Goal: Task Accomplishment & Management: Manage account settings

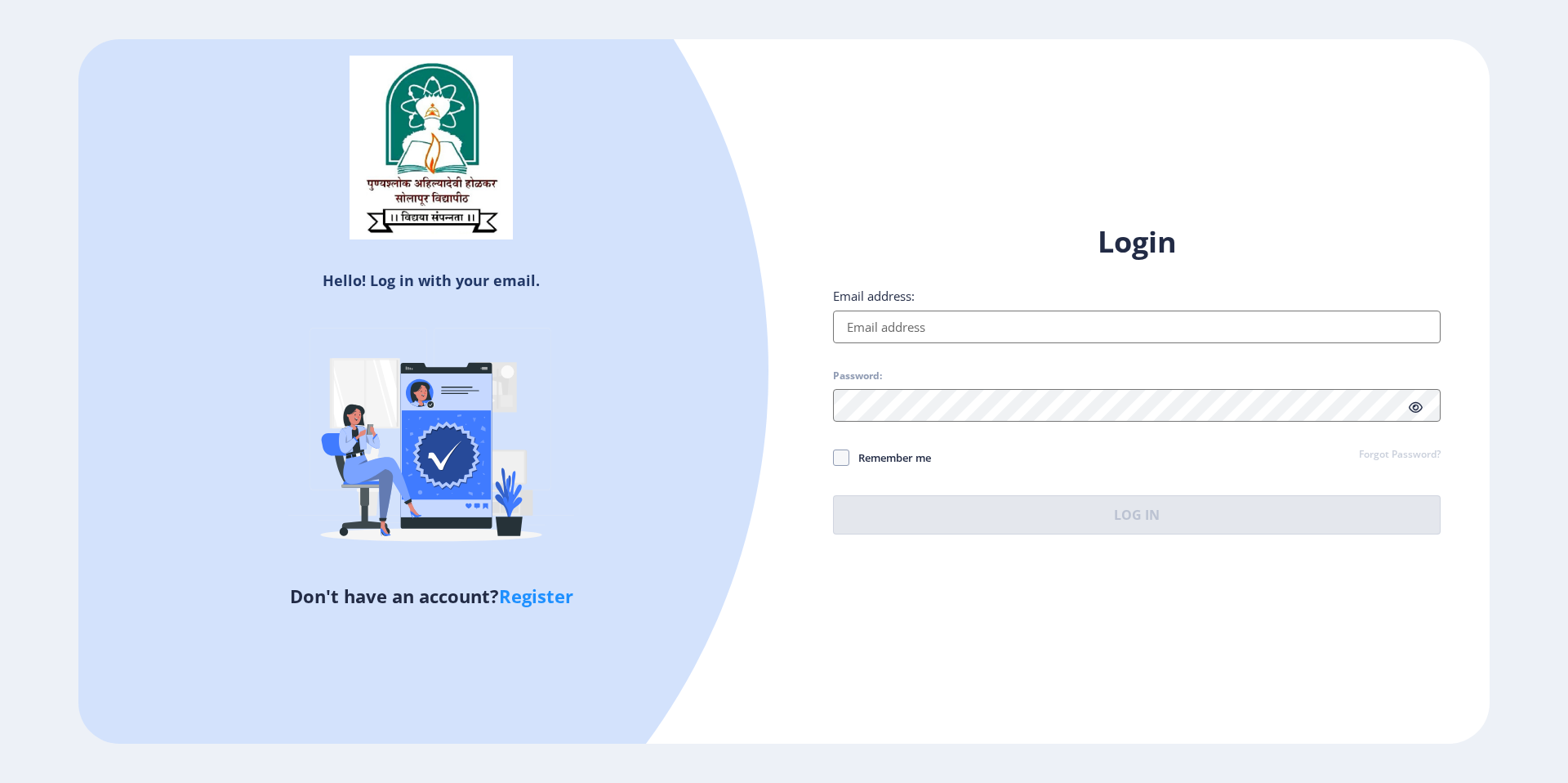
type input "[EMAIL_ADDRESS][DOMAIN_NAME]"
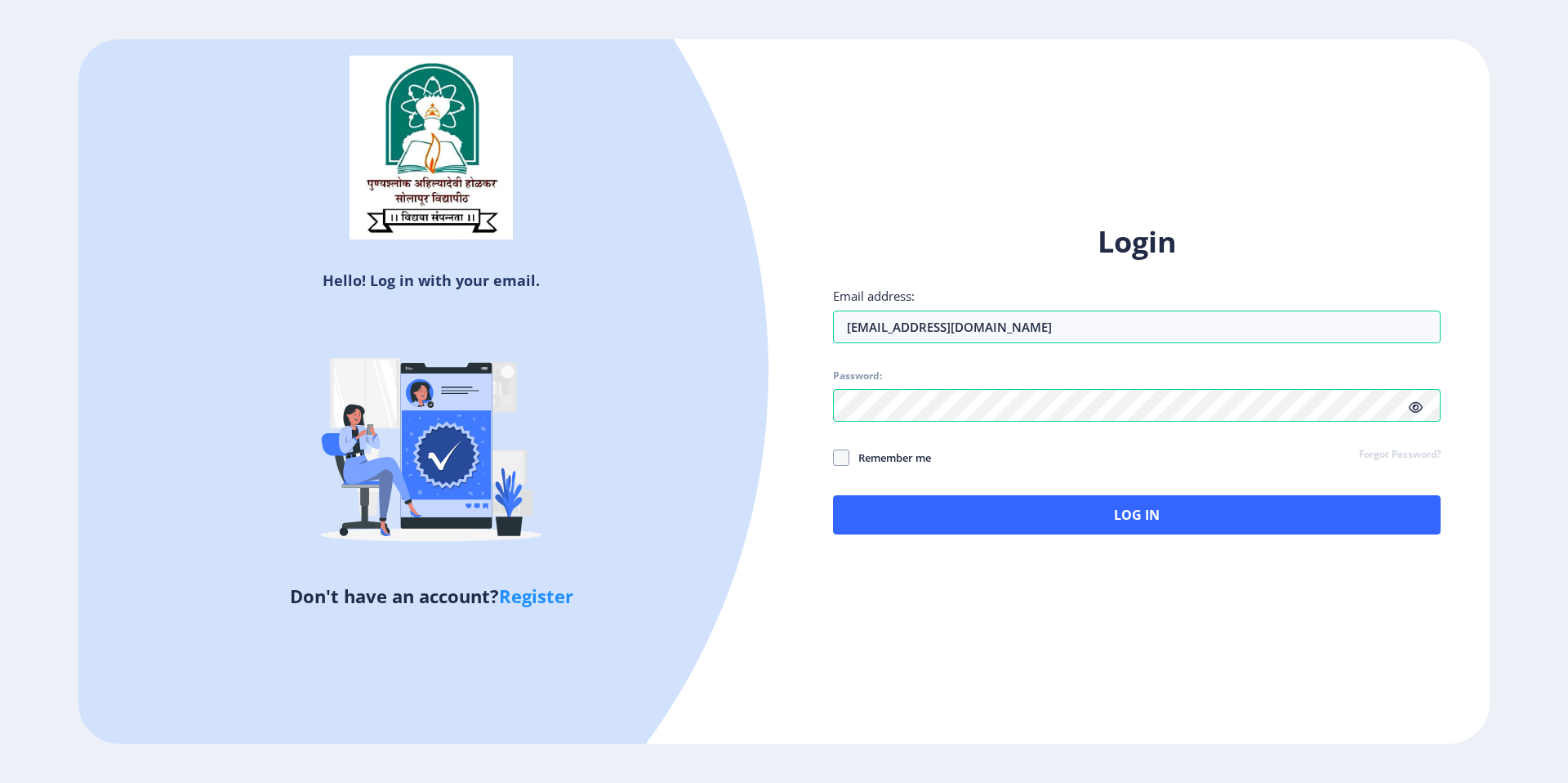
click at [931, 450] on span "Remember me" at bounding box center [890, 458] width 82 height 20
click at [834, 458] on input "Remember me" at bounding box center [833, 458] width 1 height 1
checkbox input "true"
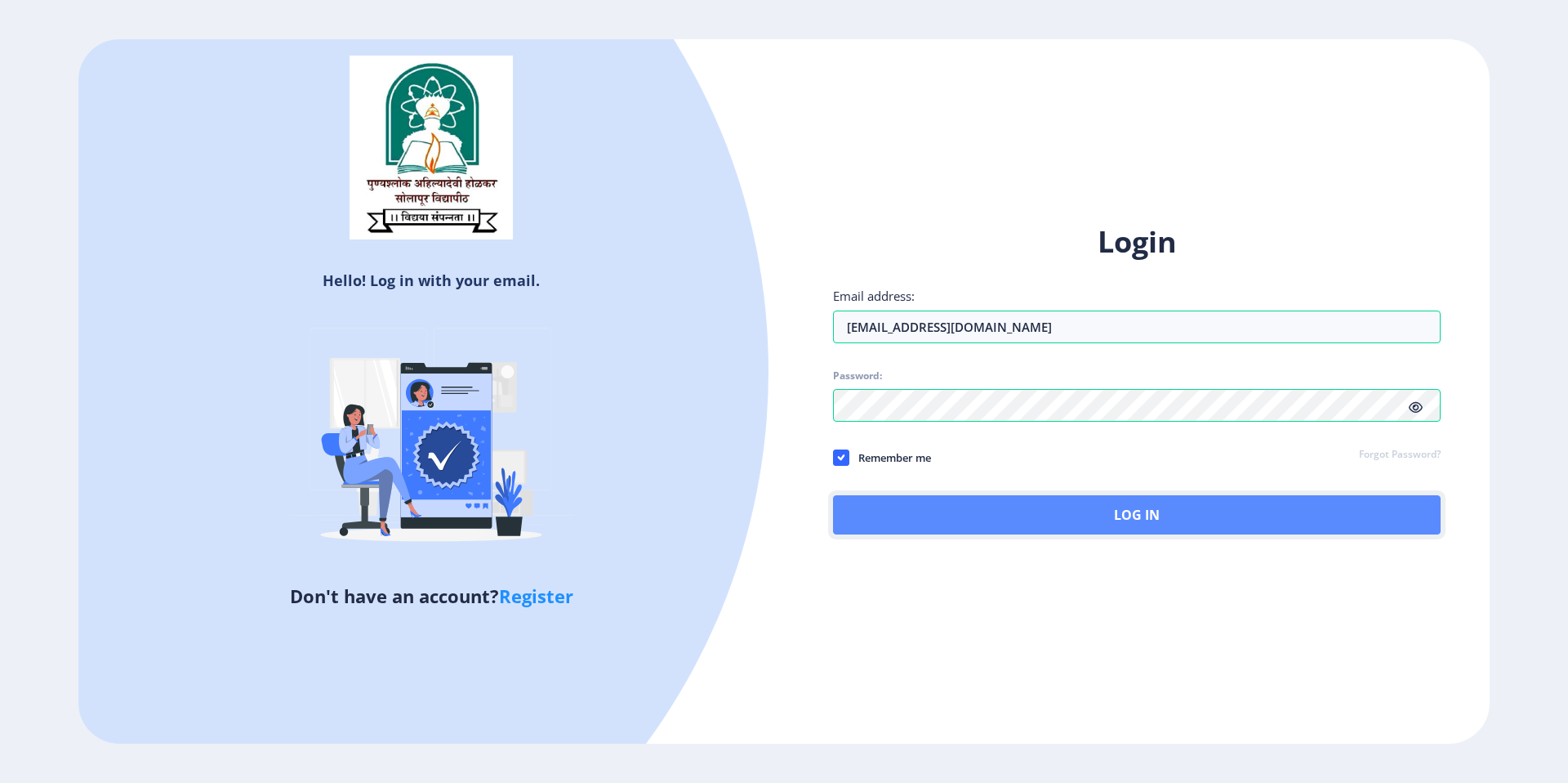
click at [946, 519] on button "Log In" at bounding box center [1136, 514] width 608 height 39
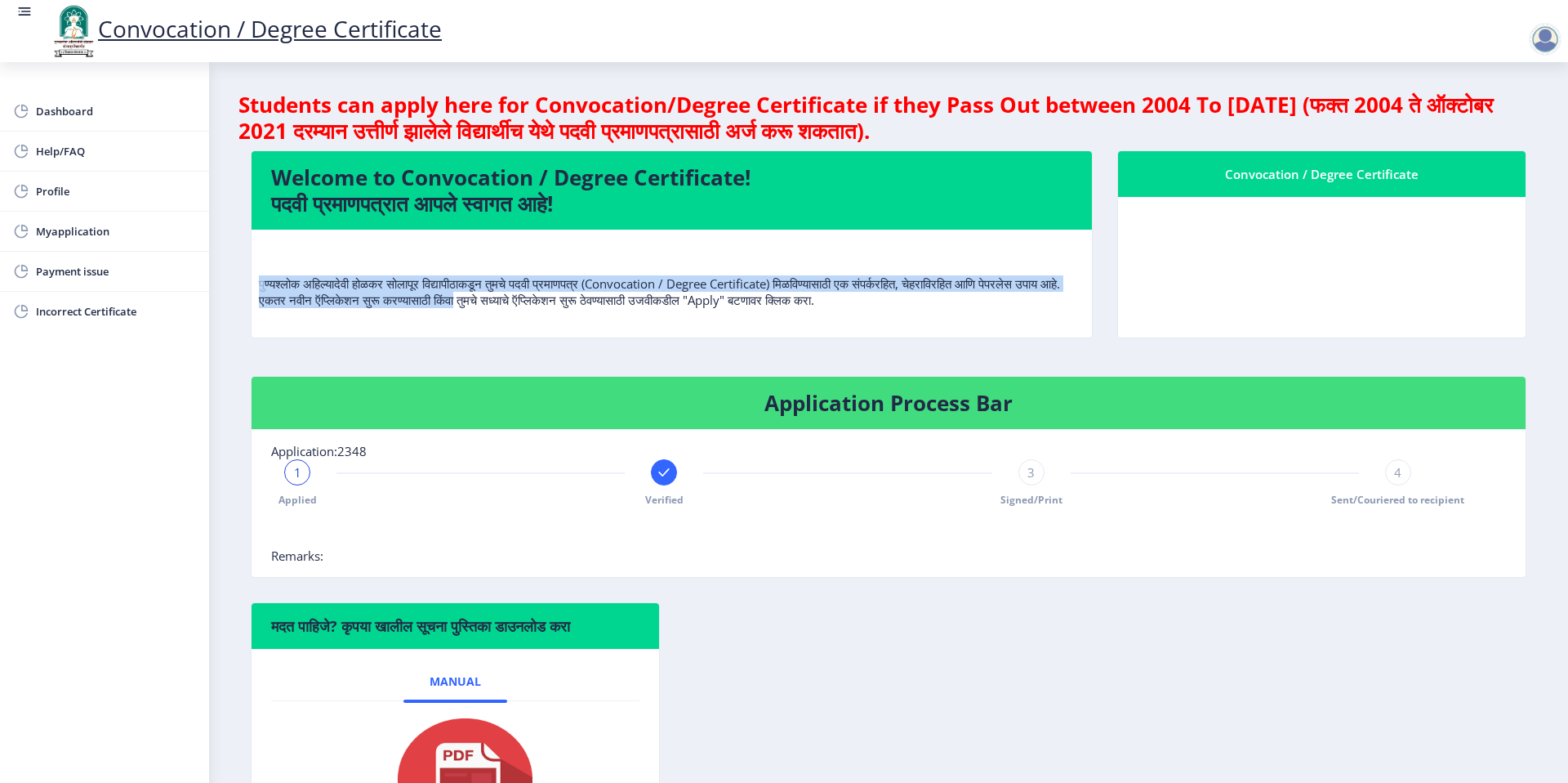
drag, startPoint x: 256, startPoint y: 282, endPoint x: 505, endPoint y: 303, distance: 249.9
click at [505, 303] on nb-card-body "पुण्यश्लोक अहिल्यादेवी होळकर सोलापूर विद्यापीठाकडून तुमचे पदवी प्रमाणपत्र (Conv…" at bounding box center [672, 283] width 841 height 108
click at [423, 297] on p "पुण्यश्लोक अहिल्यादेवी होळकर सोलापूर विद्यापीठाकडून तुमचे पदवी प्रमाणपत्र (Conv…" at bounding box center [671, 275] width 825 height 66
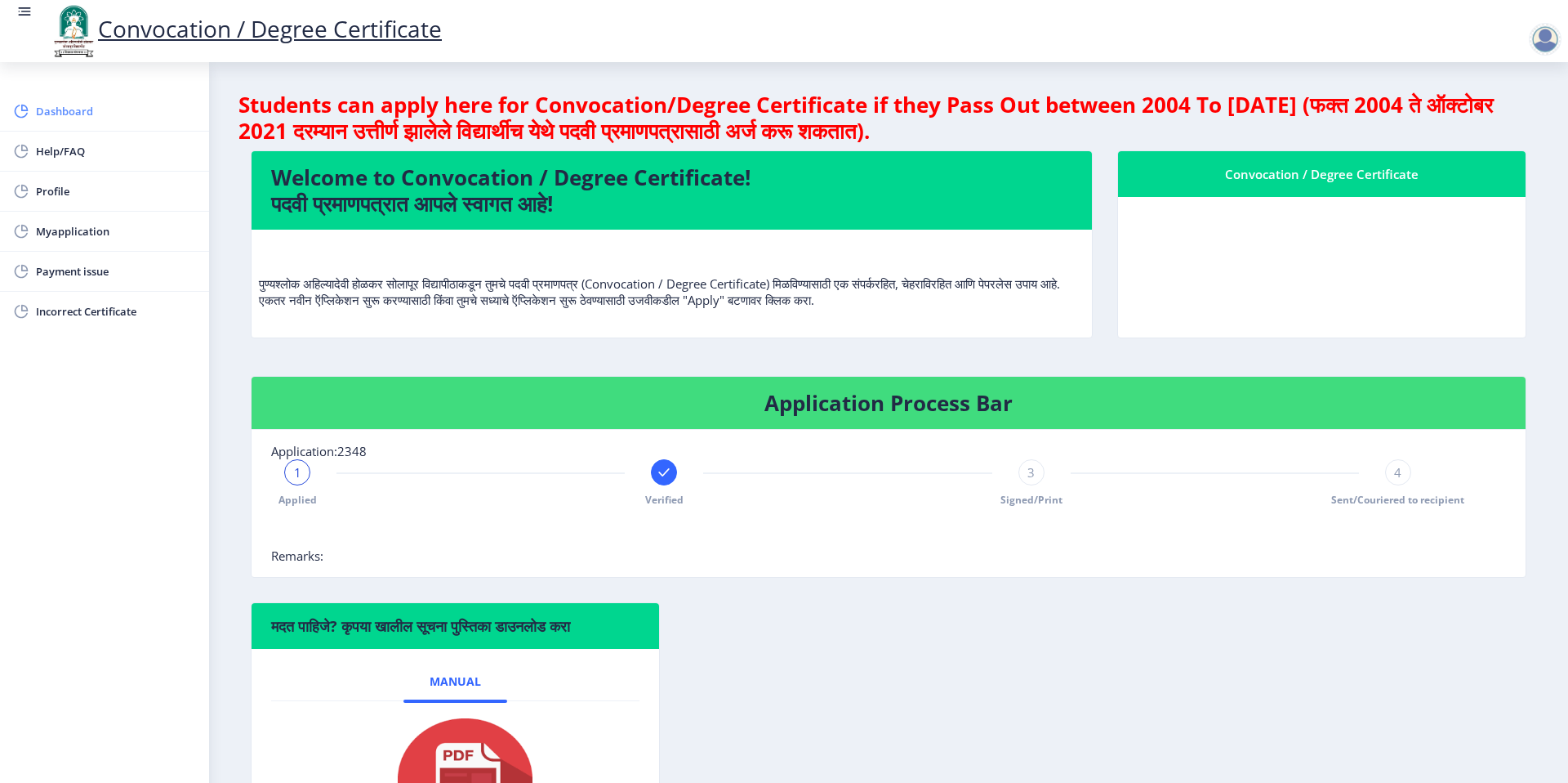
click at [100, 117] on span "Dashboard" at bounding box center [116, 111] width 160 height 20
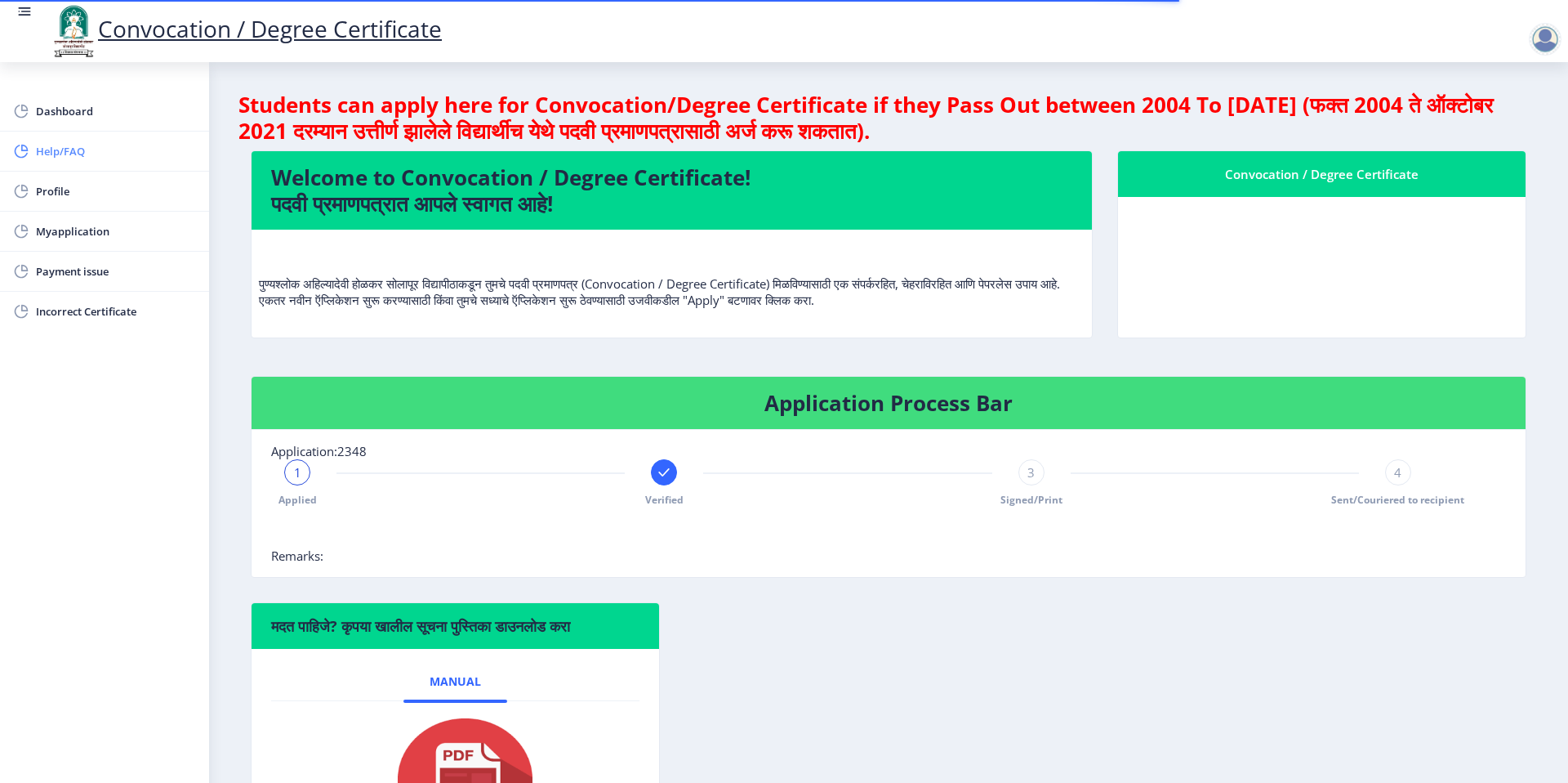
click at [86, 165] on link "Help/FAQ" at bounding box center [105, 150] width 209 height 39
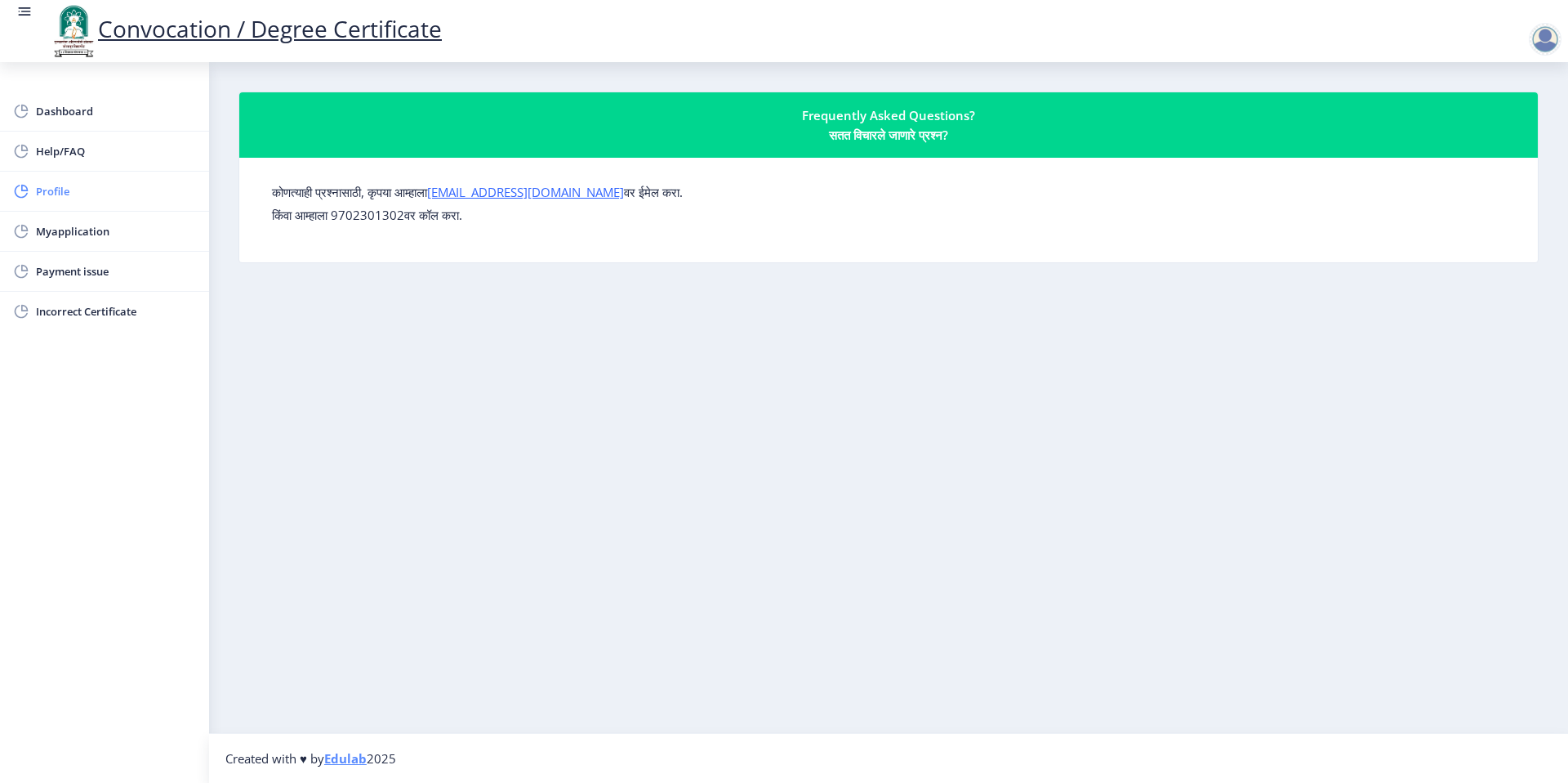
click at [77, 184] on span "Profile" at bounding box center [116, 191] width 160 height 20
select select
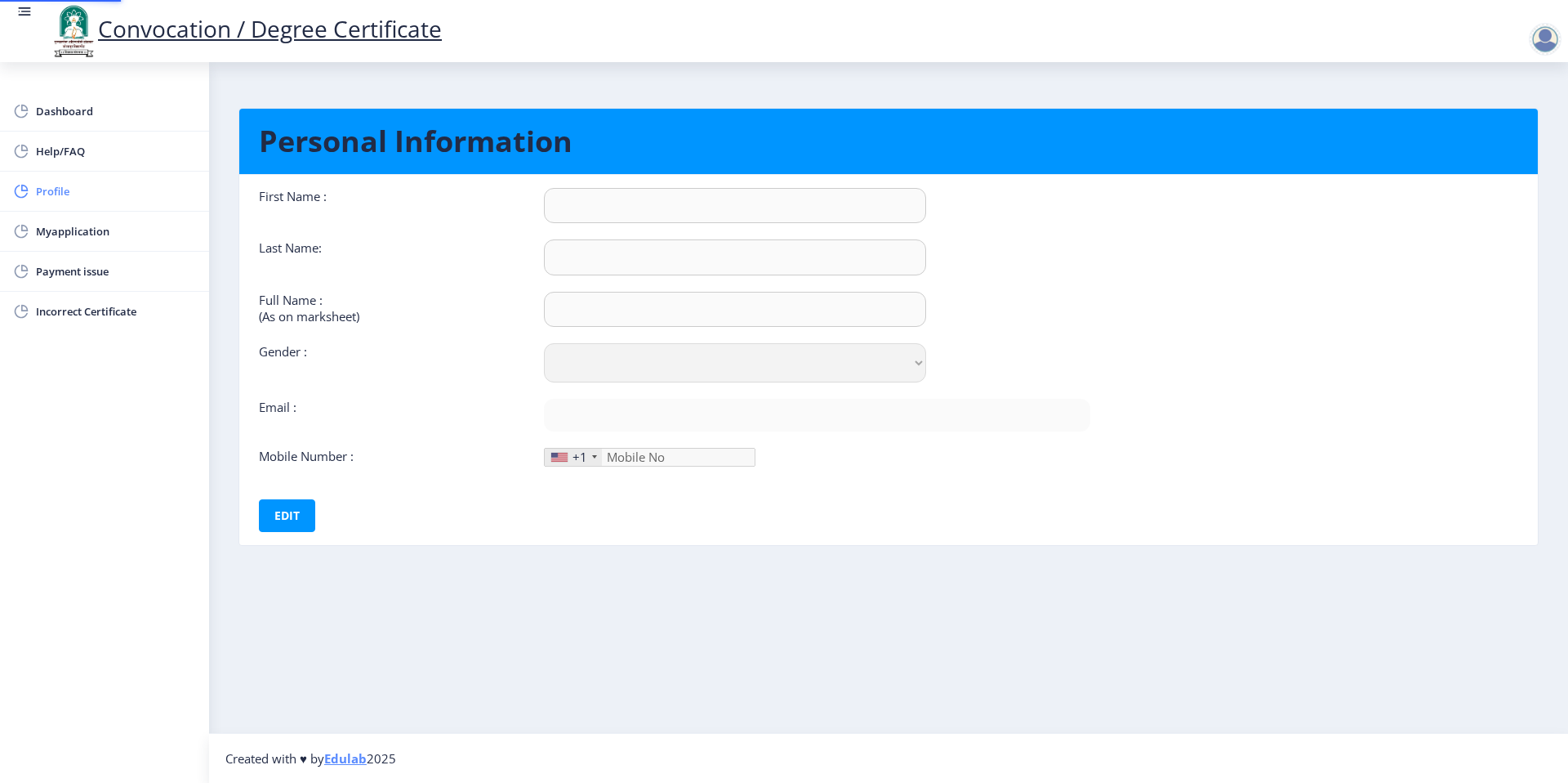
type input "[PERSON_NAME]"
type input "Kulkarni"
type input "[PERSON_NAME]"
select select "[DEMOGRAPHIC_DATA]"
type input "[EMAIL_ADDRESS][DOMAIN_NAME]"
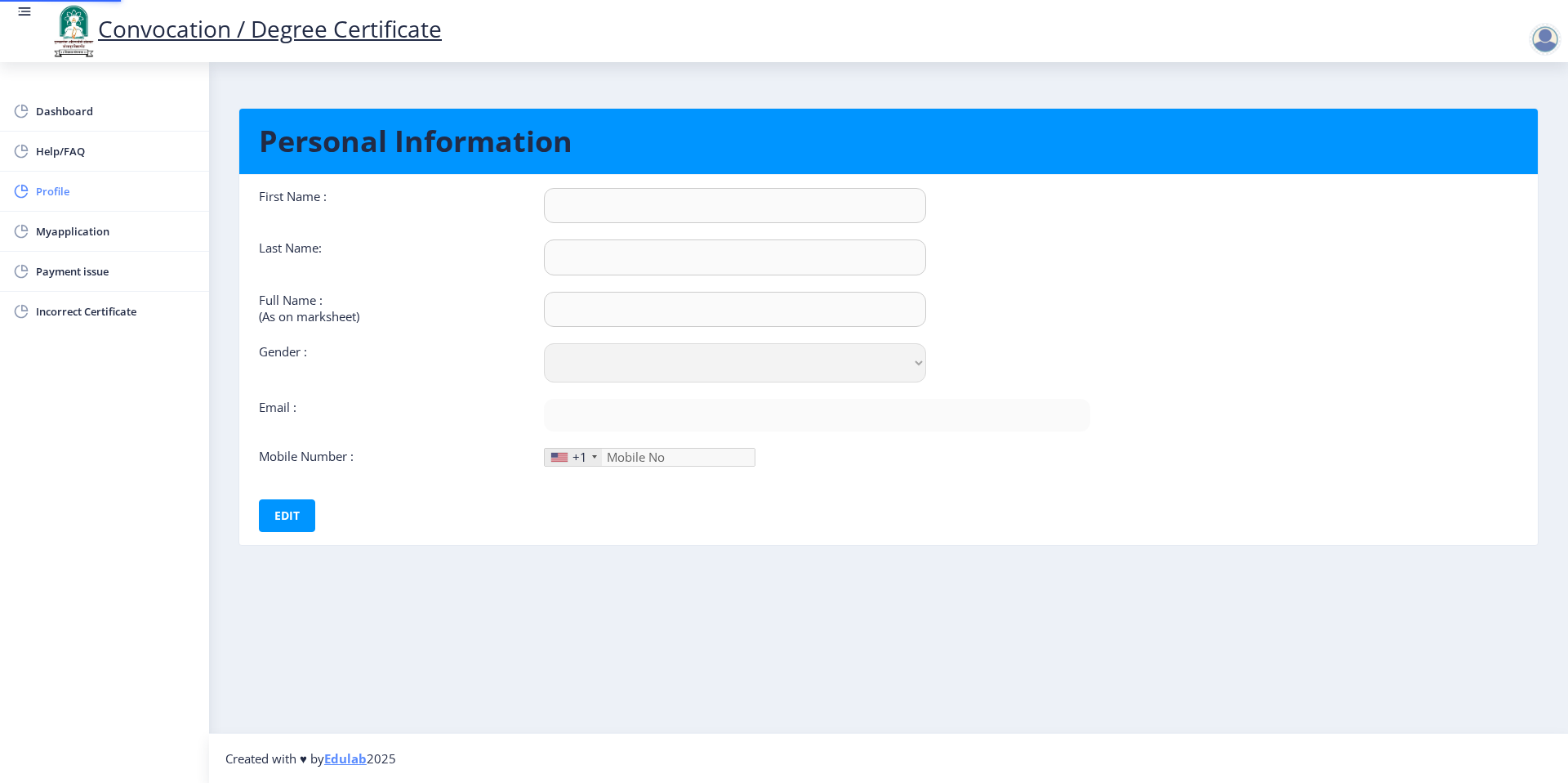
type input "8668429577"
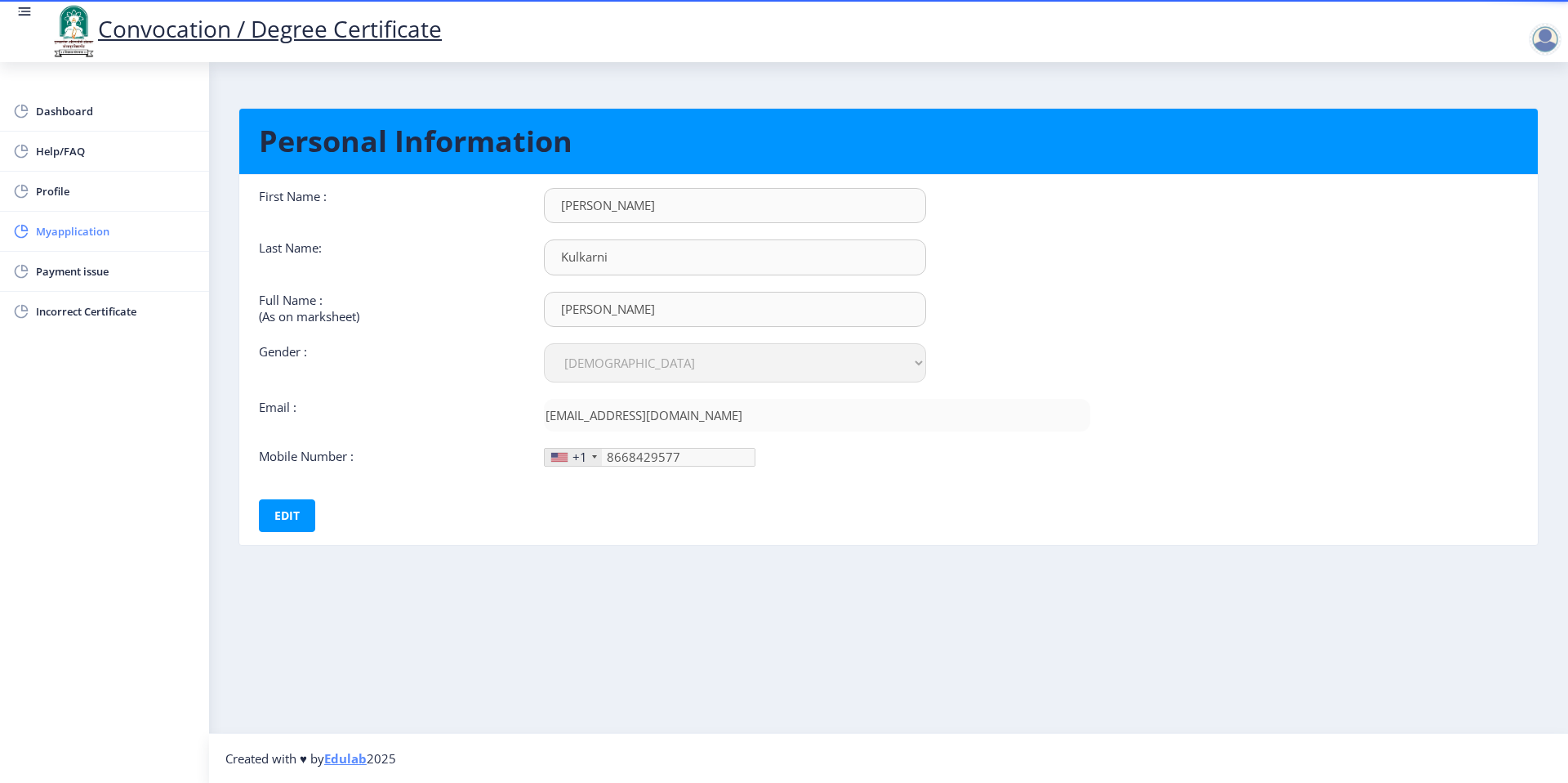
click at [84, 229] on span "Myapplication" at bounding box center [116, 231] width 160 height 20
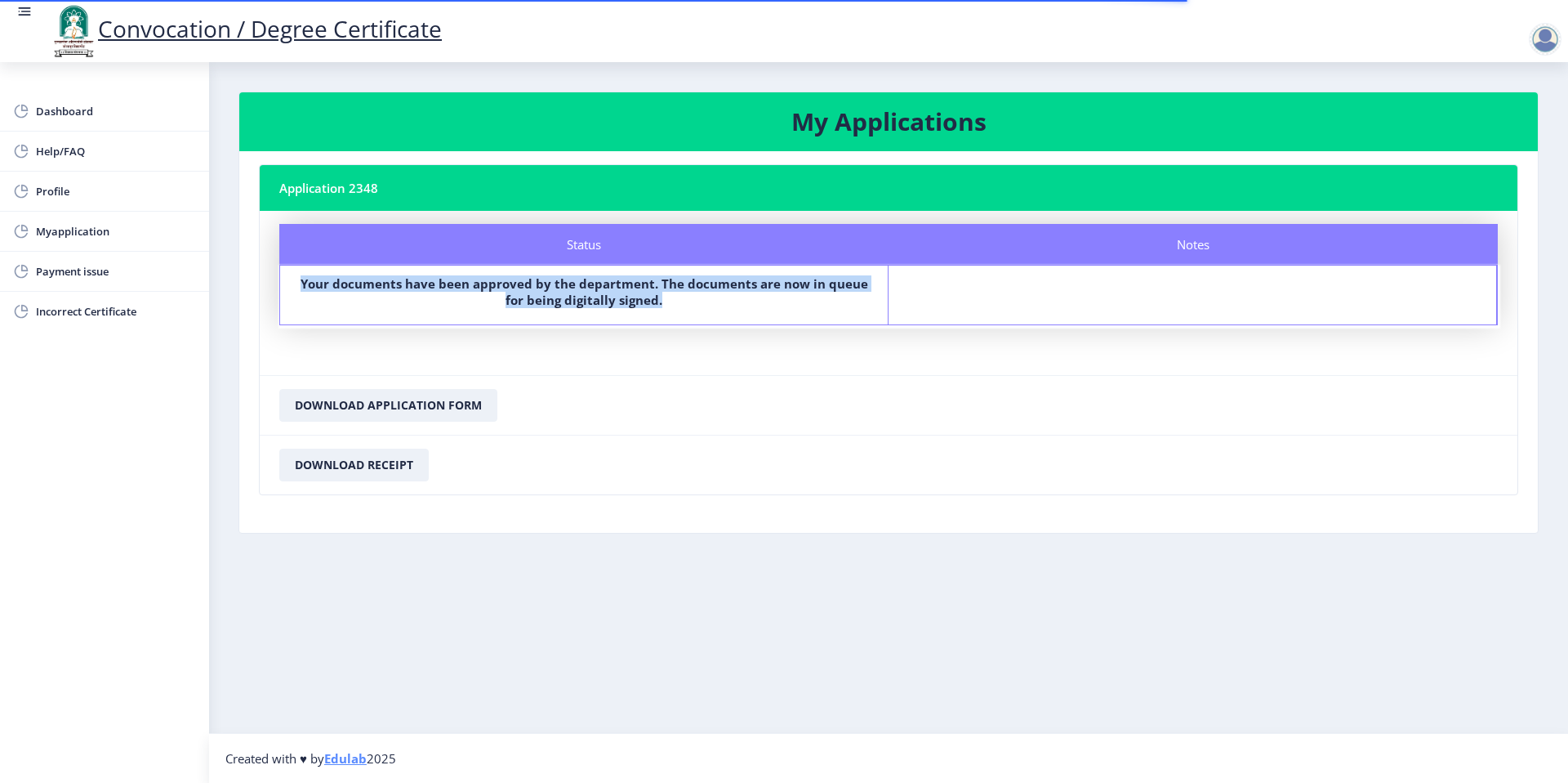
drag, startPoint x: 672, startPoint y: 297, endPoint x: 262, endPoint y: 281, distance: 410.3
click at [262, 281] on nb-card-body "Status Notes Status Your documents have been approved by the department. The do…" at bounding box center [888, 293] width 1258 height 165
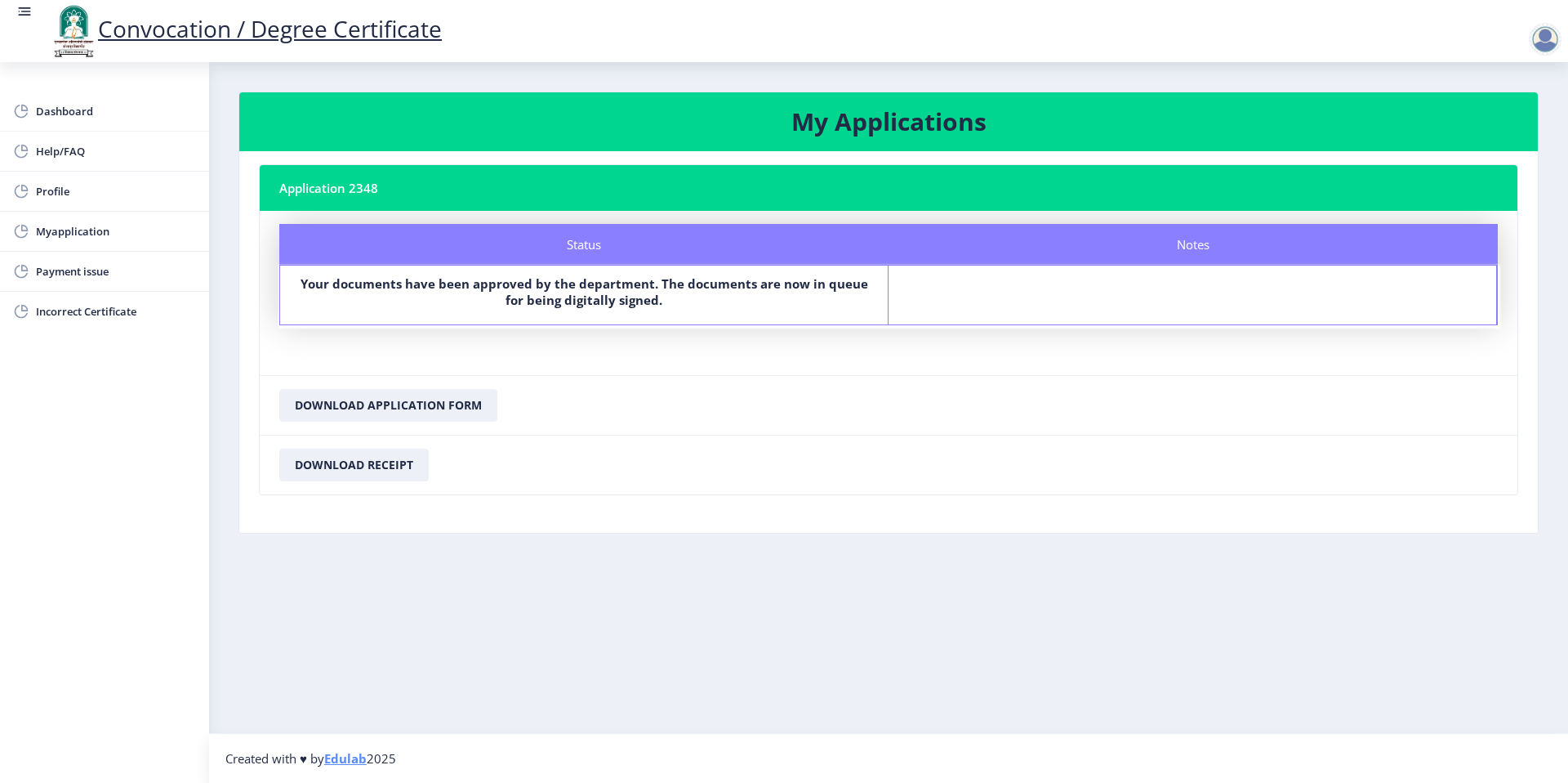
click at [390, 650] on nb-layout-column "My Applications Application 2348 Status Notes Status Your documents have been a…" at bounding box center [888, 397] width 1359 height 671
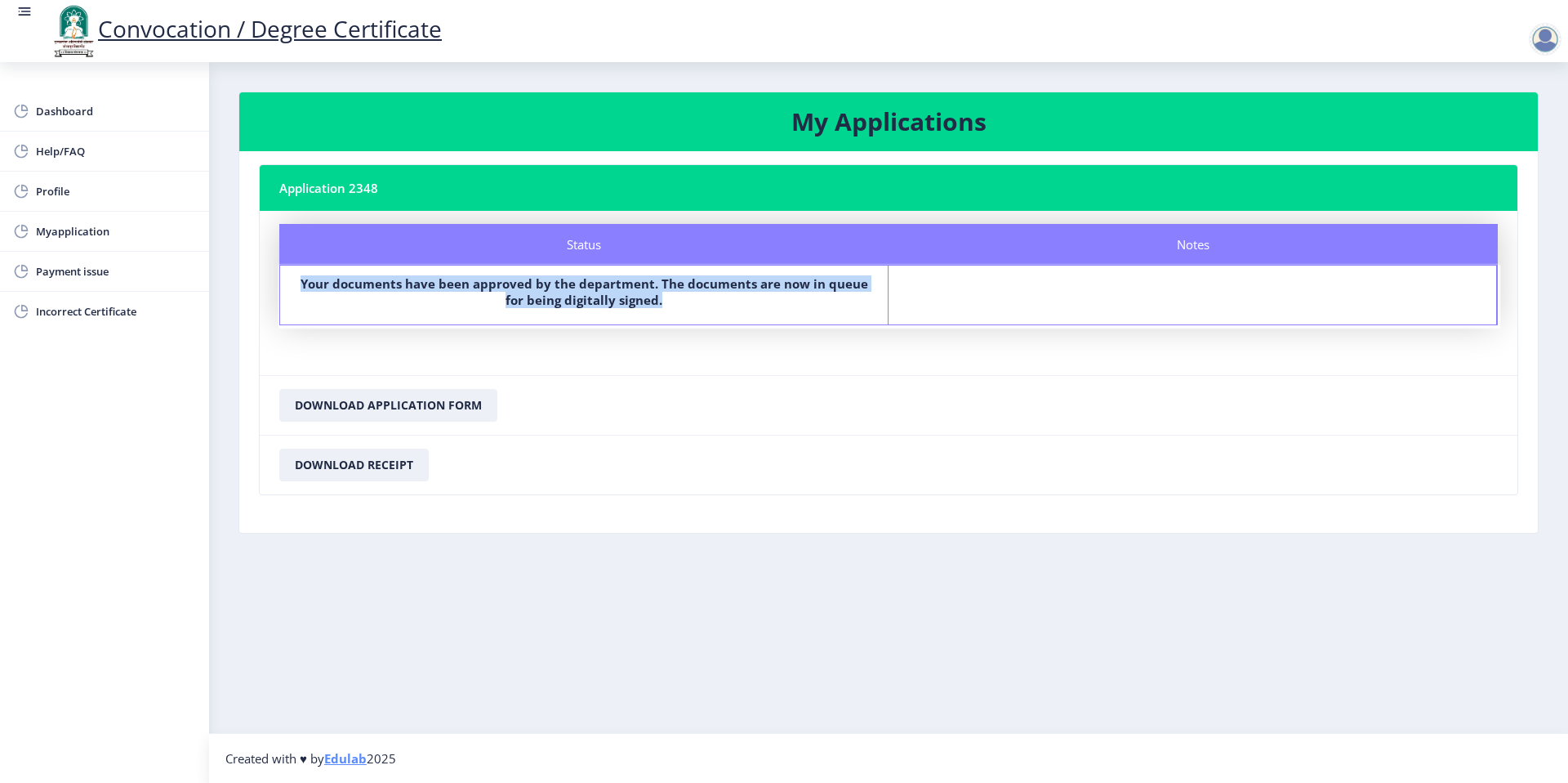
drag, startPoint x: 295, startPoint y: 284, endPoint x: 905, endPoint y: 284, distance: 610.0
click at [905, 284] on div "Status Your documents have been approved by the department. The documents are n…" at bounding box center [888, 295] width 1218 height 61
drag, startPoint x: 265, startPoint y: 193, endPoint x: 458, endPoint y: 191, distance: 193.0
click at [458, 191] on nb-card-header "Application 2348" at bounding box center [888, 187] width 1258 height 46
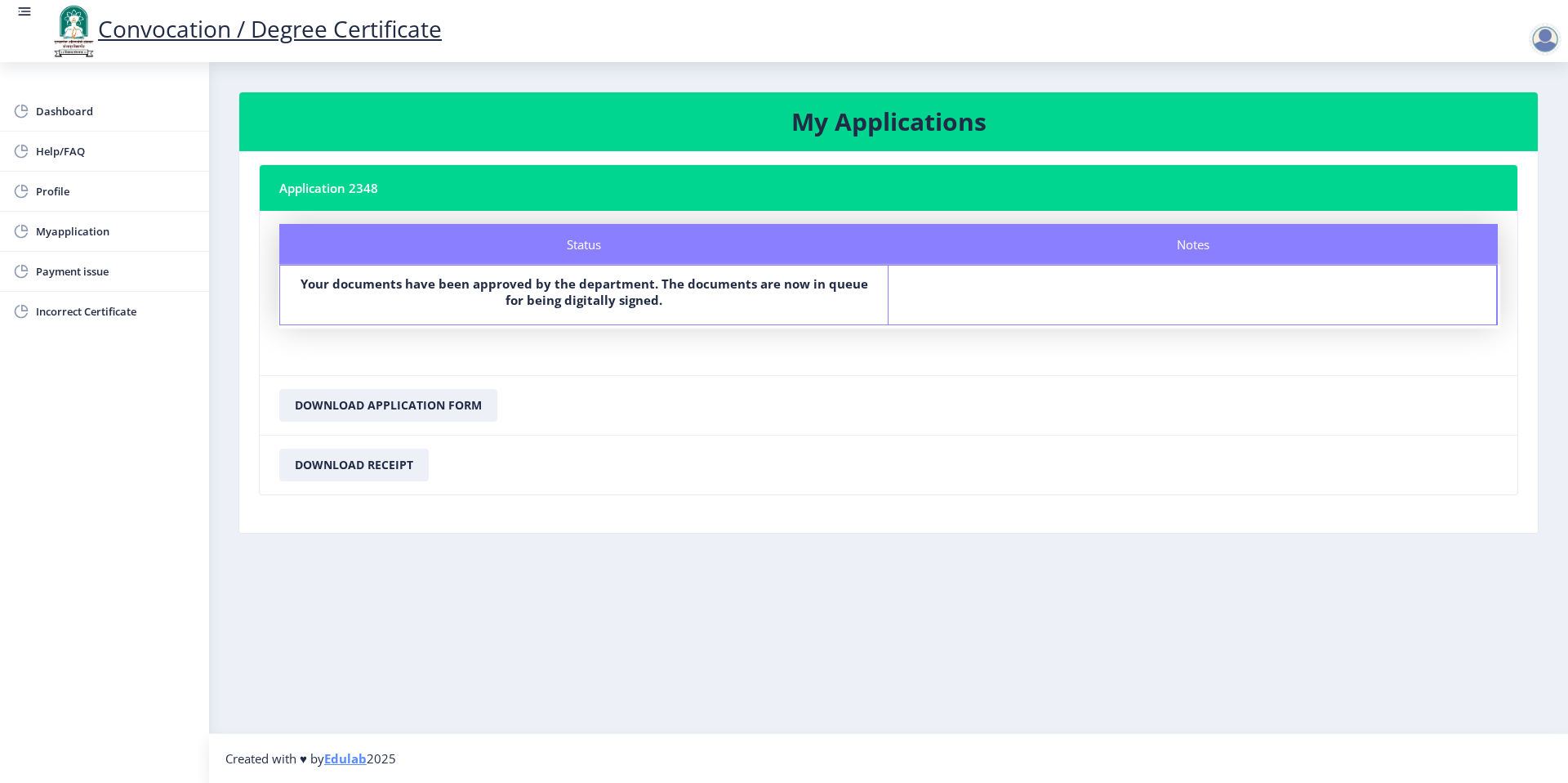
click at [458, 191] on nb-card-header "Application 2348" at bounding box center [888, 187] width 1258 height 46
click at [547, 286] on b "Your documents have been approved by the department. The documents are now in q…" at bounding box center [584, 291] width 568 height 32
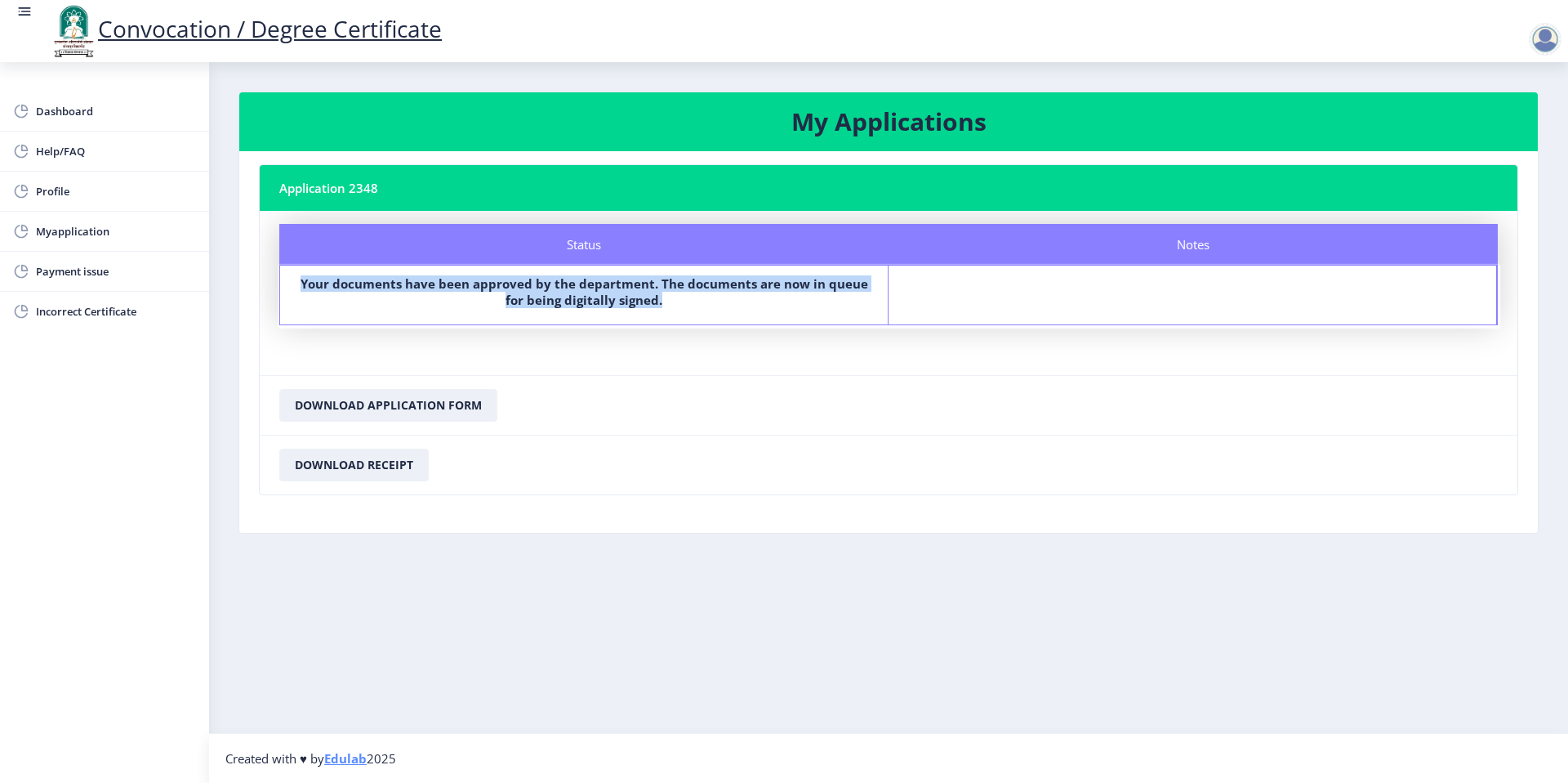
click at [547, 286] on b "Your documents have been approved by the department. The documents are now in q…" at bounding box center [584, 291] width 568 height 32
click at [53, 120] on span "Dashboard" at bounding box center [116, 111] width 160 height 20
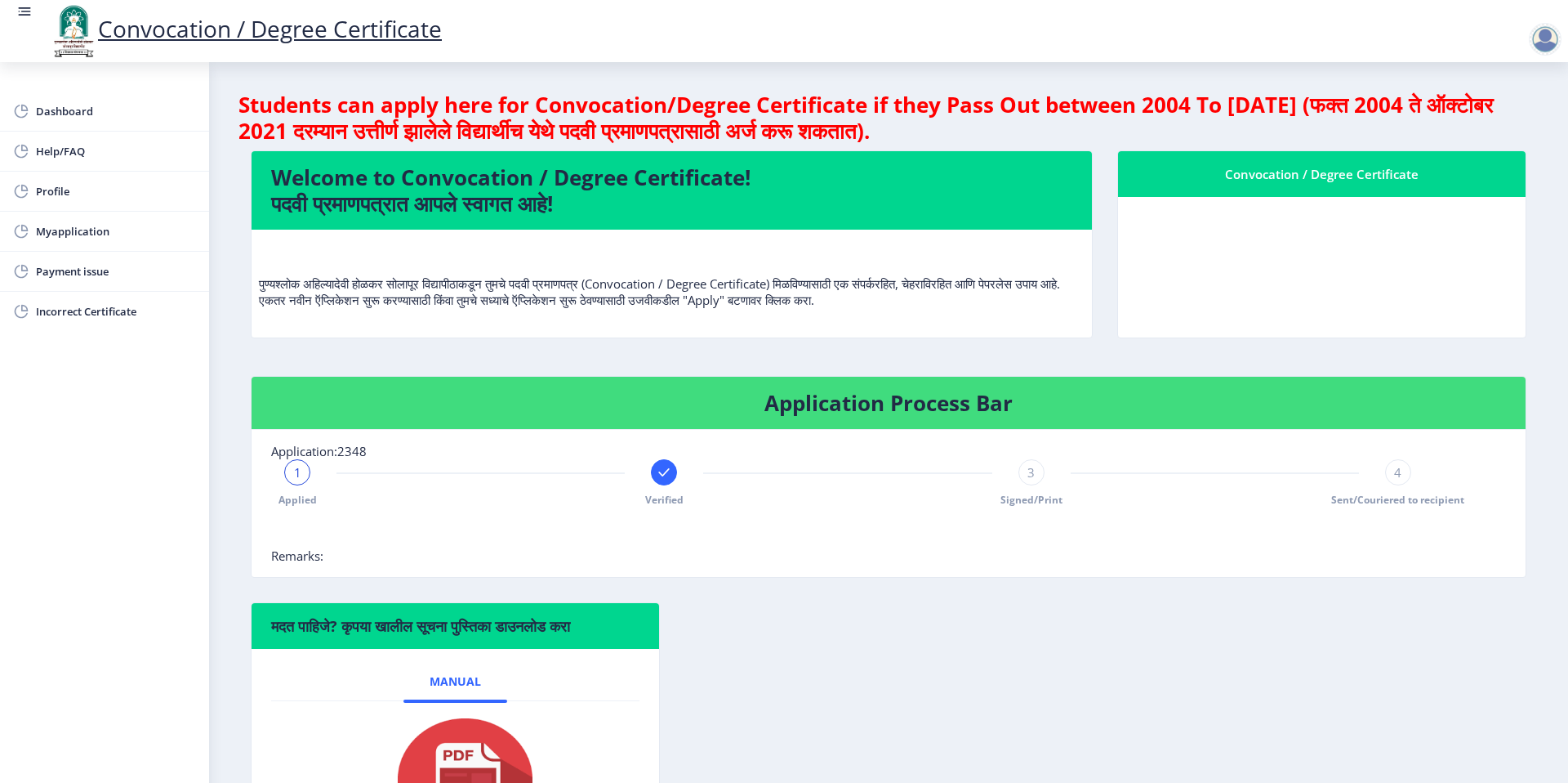
click at [1548, 39] on div at bounding box center [1545, 39] width 32 height 32
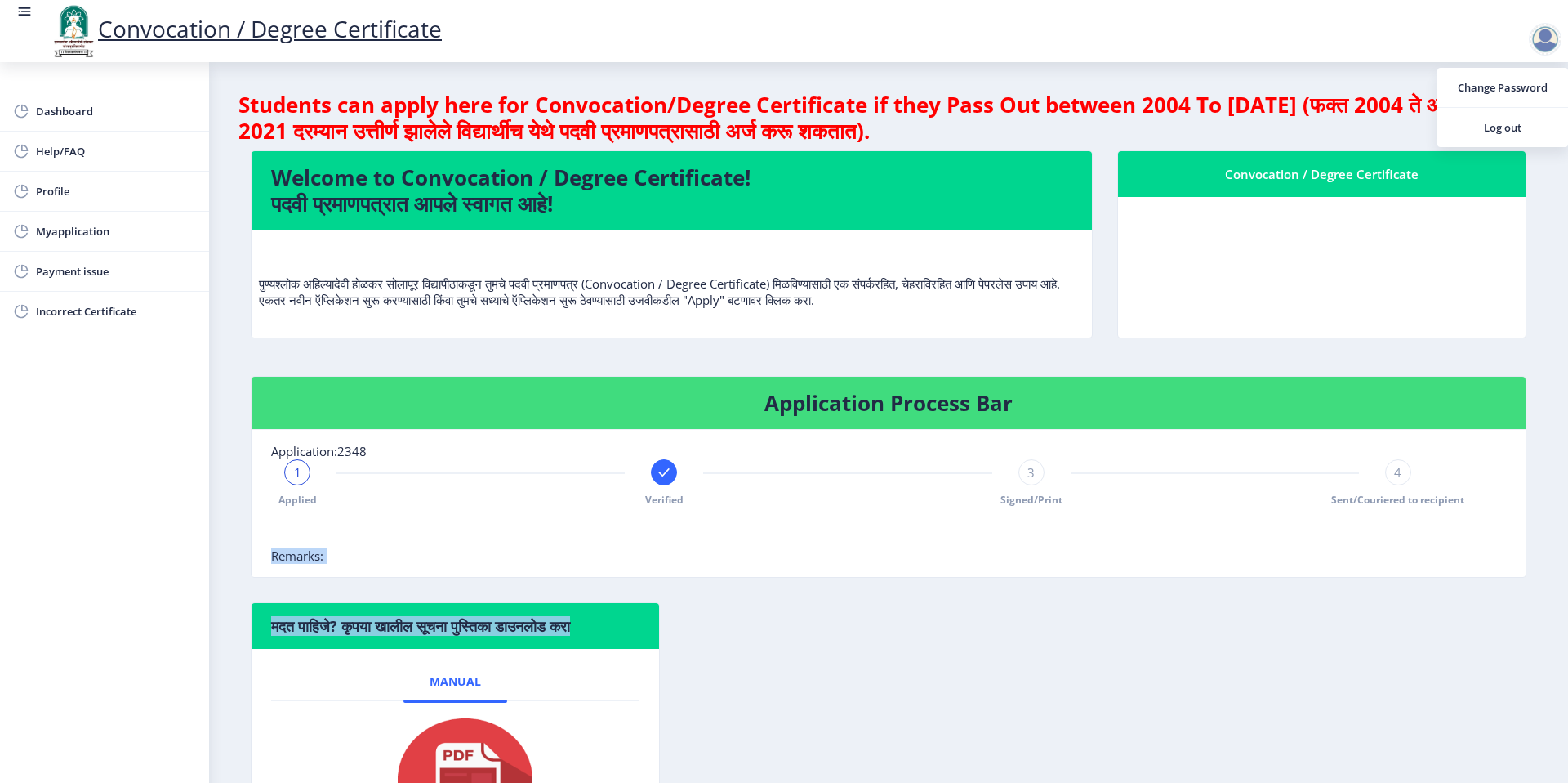
drag, startPoint x: 524, startPoint y: 473, endPoint x: 1533, endPoint y: 631, distance: 1021.3
click at [1526, 631] on ngx-student-paid "Students can apply here for Convocation/Degree Certificate if they Pass Out bet…" at bounding box center [889, 494] width 1276 height 805
click at [1464, 565] on nb-card-body "Application:2348 1 Applied Verified 3 Signed/Print 4 Sent/Couriered to recipien…" at bounding box center [889, 503] width 1274 height 147
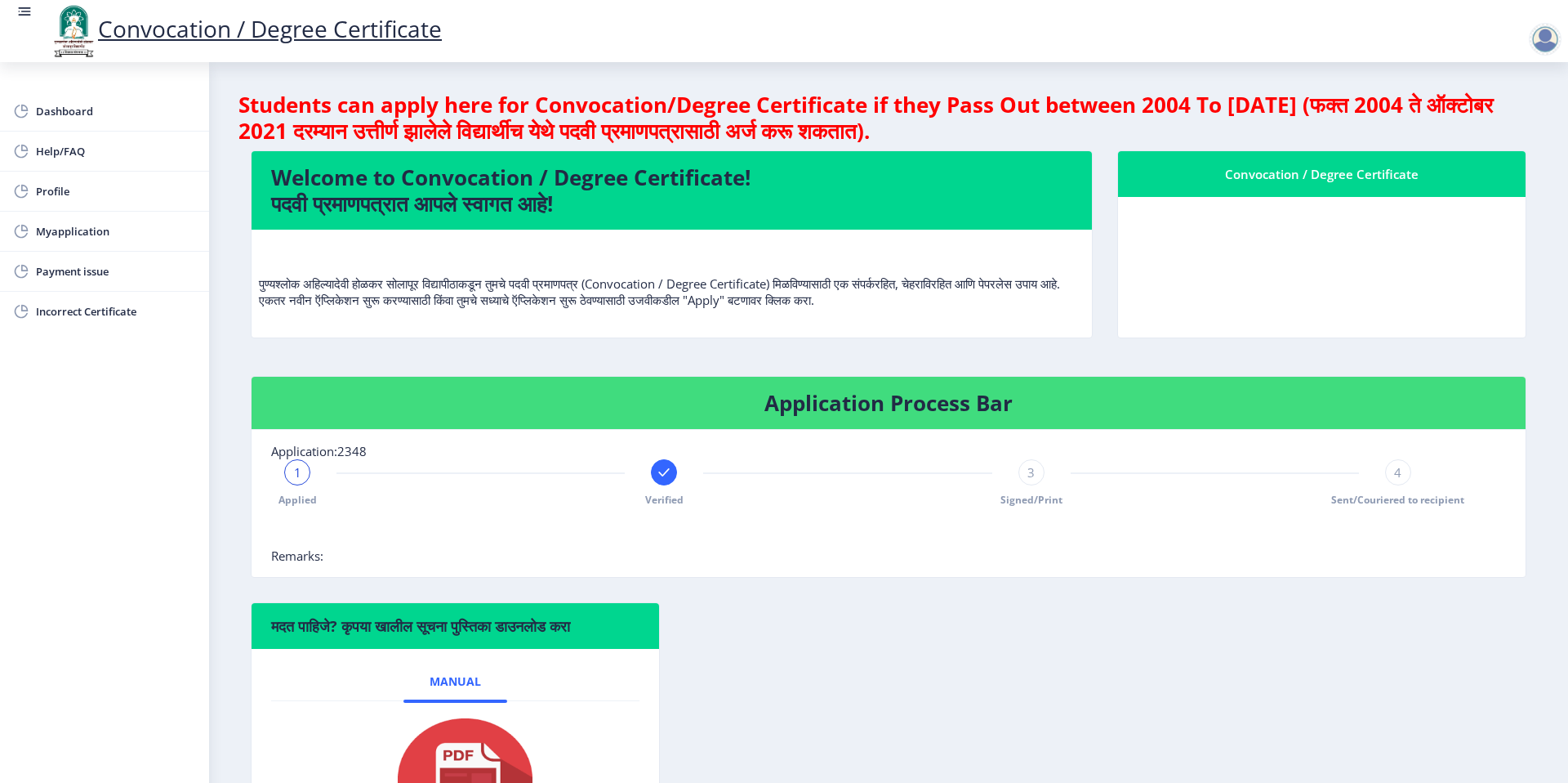
click at [1464, 565] on nb-card-body "Application:2348 1 Applied Verified 3 Signed/Print 4 Sent/Couriered to recipien…" at bounding box center [889, 503] width 1274 height 147
click at [1547, 41] on div at bounding box center [1545, 39] width 32 height 32
click at [1514, 136] on span "Log out" at bounding box center [1502, 127] width 105 height 20
